Goal: Task Accomplishment & Management: Manage account settings

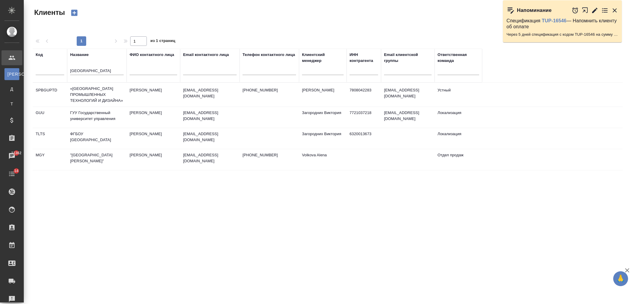
select select "RU"
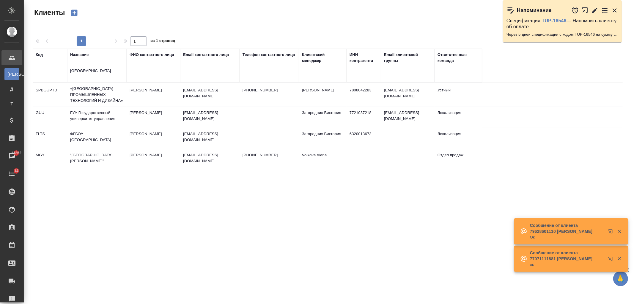
click at [69, 70] on th "[GEOGRAPHIC_DATA]" at bounding box center [96, 65] width 59 height 34
drag, startPoint x: 69, startPoint y: 70, endPoint x: 123, endPoint y: 71, distance: 54.1
click at [123, 71] on th "[GEOGRAPHIC_DATA]" at bounding box center [96, 65] width 59 height 34
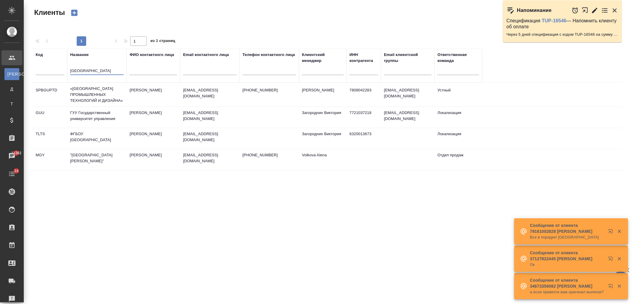
scroll to position [0, 1]
drag, startPoint x: 70, startPoint y: 70, endPoint x: 142, endPoint y: 68, distance: 71.7
click at [142, 68] on tr "Код Название государственный университет ФИО контактного лица Email контактного…" at bounding box center [257, 65] width 449 height 34
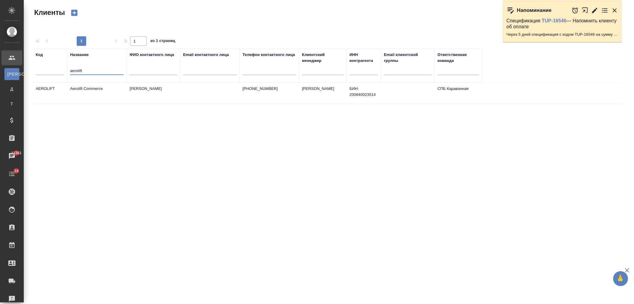
type input "aerolift"
click at [112, 91] on td "Aerolift Commerce" at bounding box center [96, 93] width 59 height 21
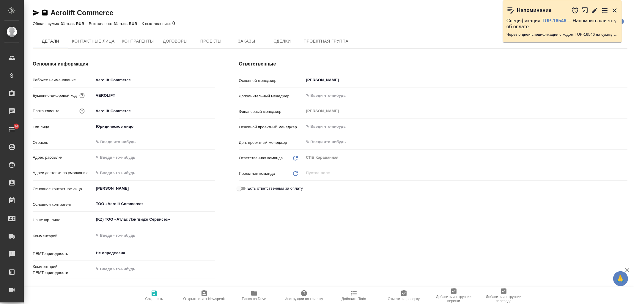
type textarea "x"
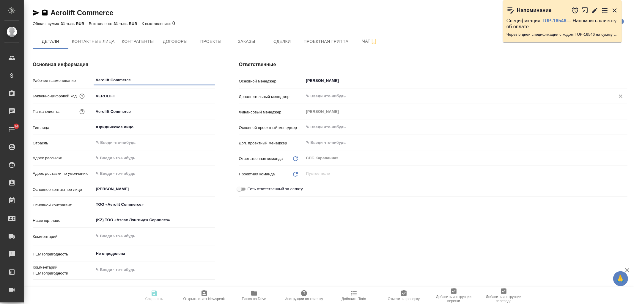
type textarea "x"
click at [349, 246] on div "Ответственные Основной менеджер Иванова Арина ​ Дополнительный менеджер ​ Финан…" at bounding box center [433, 171] width 412 height 244
click at [100, 93] on input "AEROLIFT" at bounding box center [154, 96] width 121 height 9
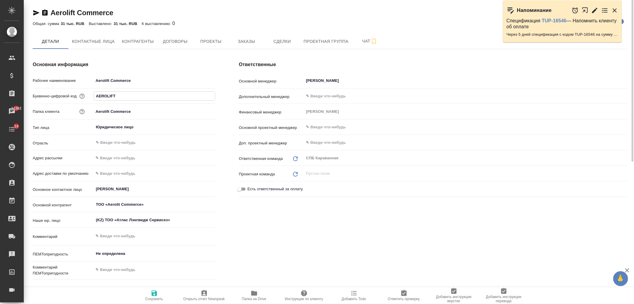
click at [129, 97] on input "AEROLIFT" at bounding box center [154, 96] width 121 height 9
click at [125, 79] on input "Aerolift Commerce" at bounding box center [155, 80] width 122 height 9
click at [109, 80] on input "Aerolift Commerce" at bounding box center [154, 80] width 121 height 9
type input "Aerolit Commerce"
type textarea "x"
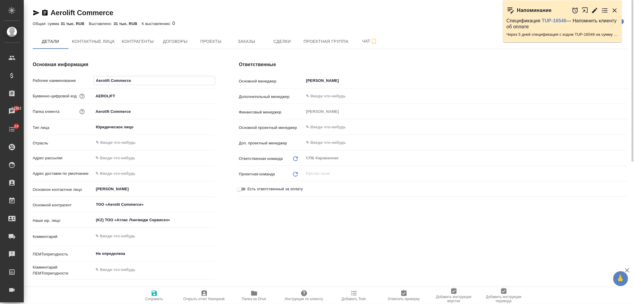
type textarea "x"
type input "Aerolit Commerce"
type textarea "x"
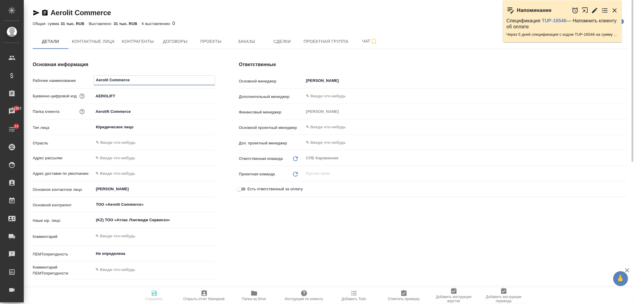
type textarea "x"
click at [118, 96] on input "AEROLIFT" at bounding box center [155, 96] width 122 height 9
click at [113, 94] on input "AEROLIFT" at bounding box center [154, 96] width 121 height 9
type input "AEROLIT"
type textarea "x"
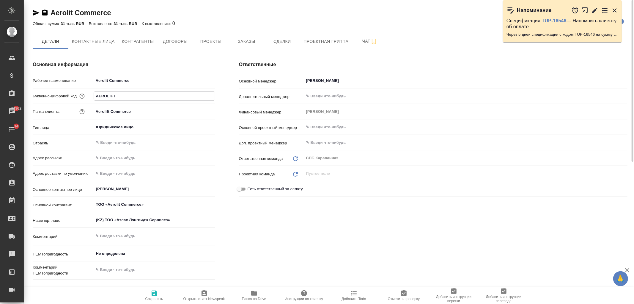
type textarea "x"
type input "AEROLIT"
click at [109, 112] on input "Aerolift Commerce" at bounding box center [155, 111] width 122 height 9
click at [108, 112] on input "Aerolift Commerce" at bounding box center [154, 111] width 121 height 9
type input "Aerolit Commerce"
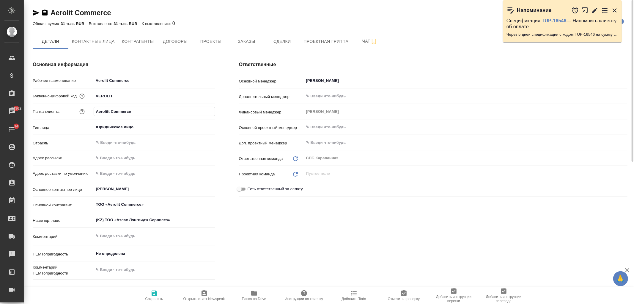
type textarea "x"
type input "Aerolit Commerce"
click at [158, 290] on icon "button" at bounding box center [154, 292] width 7 height 7
type textarea "x"
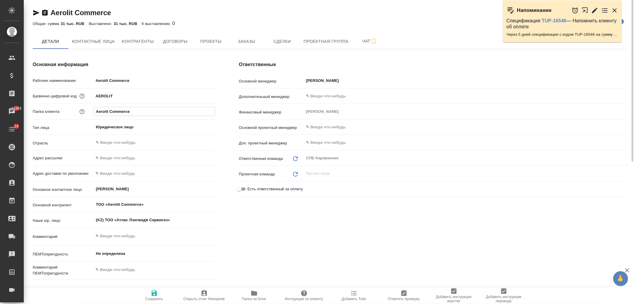
type textarea "x"
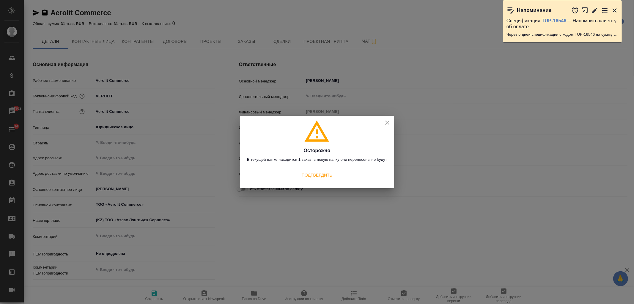
click at [390, 123] on icon "close" at bounding box center [387, 122] width 7 height 7
type textarea "x"
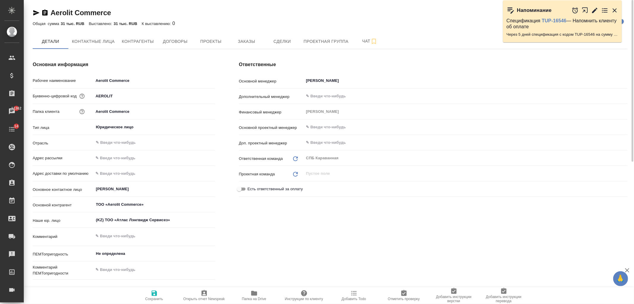
click at [106, 111] on input "Aerolit Commerce" at bounding box center [155, 111] width 122 height 9
type input "Aerolift Commerce"
type textarea "x"
type input "Aerolift Commerce"
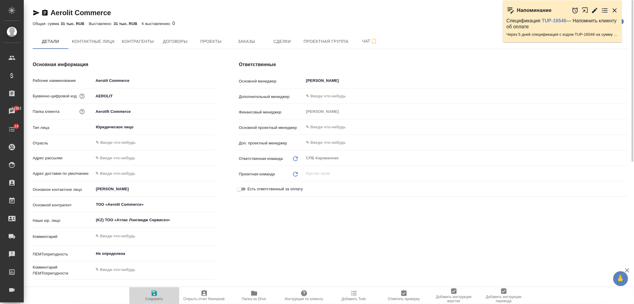
click at [153, 294] on icon "button" at bounding box center [154, 292] width 5 height 5
type textarea "x"
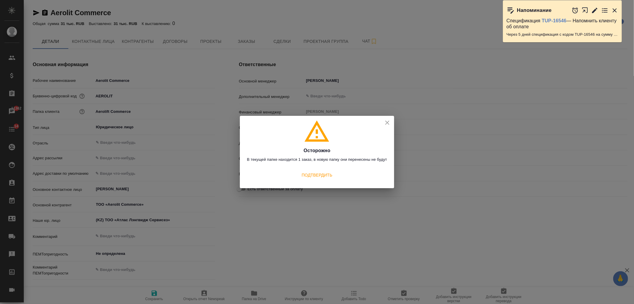
click at [389, 121] on icon "close" at bounding box center [387, 122] width 4 height 4
type textarea "x"
